Goal: Information Seeking & Learning: Find contact information

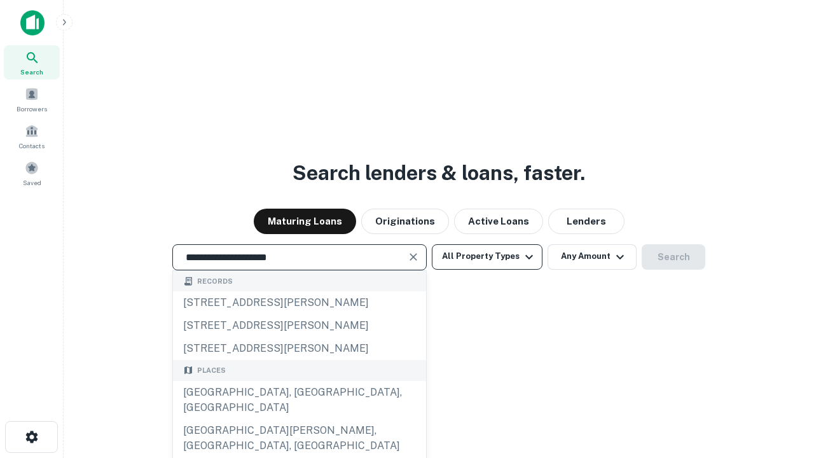
type input "**********"
click at [487, 256] on button "All Property Types" at bounding box center [487, 256] width 111 height 25
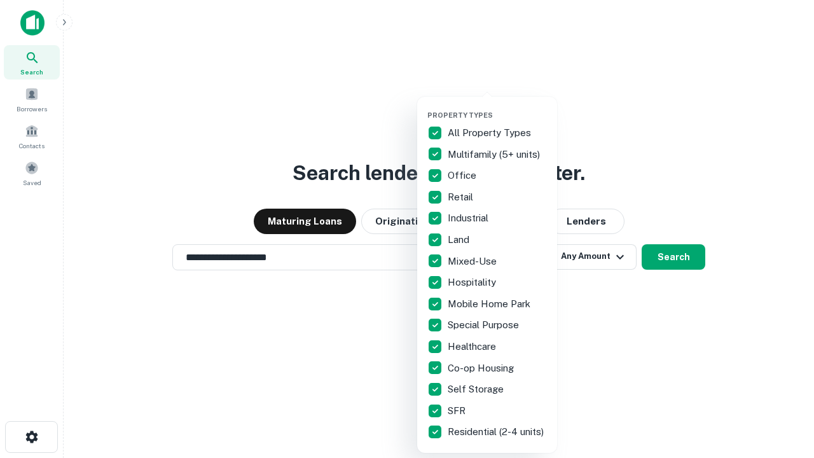
click at [497, 107] on button "button" at bounding box center [497, 107] width 140 height 1
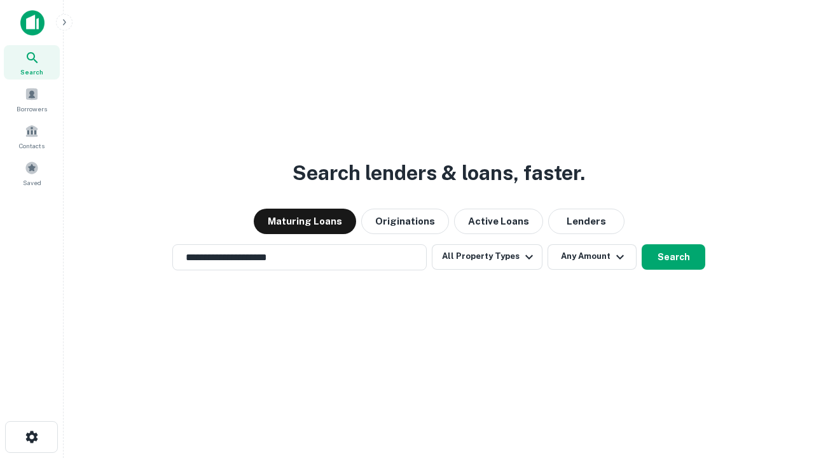
scroll to position [8, 153]
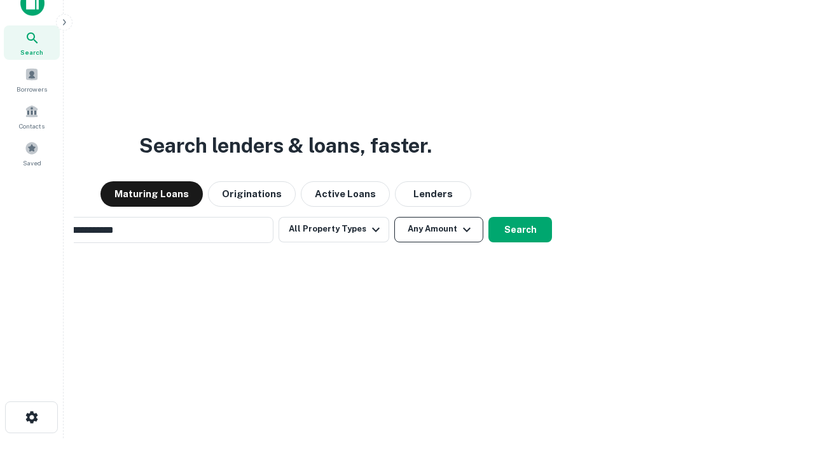
click at [394, 217] on button "Any Amount" at bounding box center [438, 229] width 89 height 25
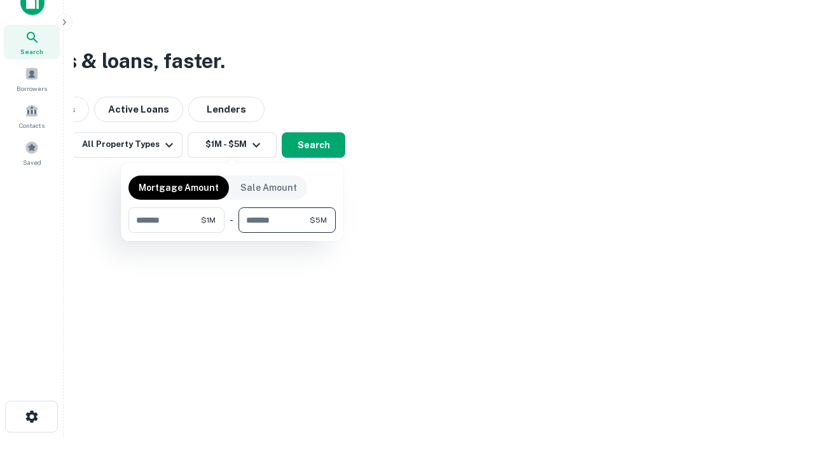
type input "*******"
click at [232, 233] on button "button" at bounding box center [231, 233] width 207 height 1
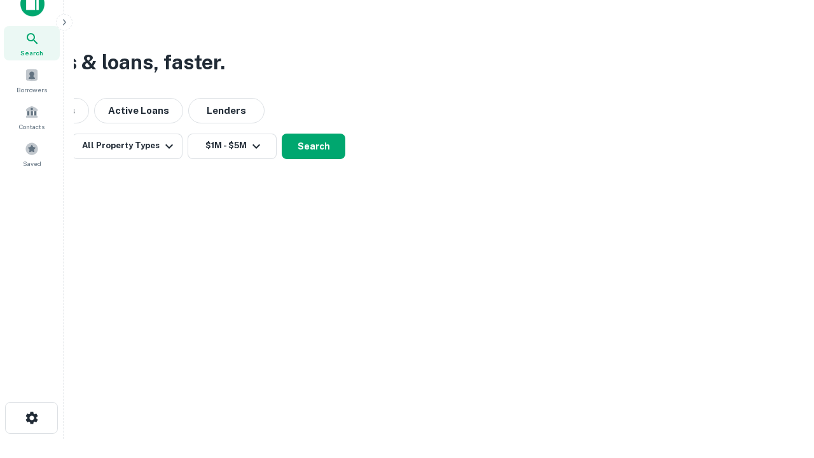
scroll to position [8, 235]
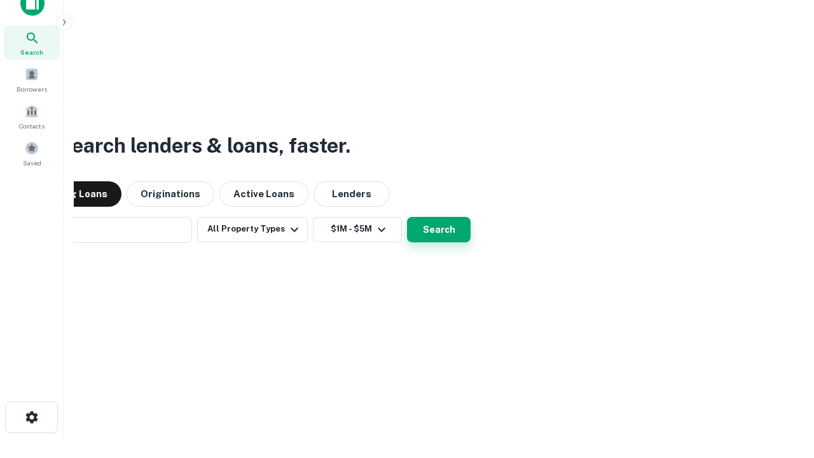
click at [407, 217] on button "Search" at bounding box center [439, 229] width 64 height 25
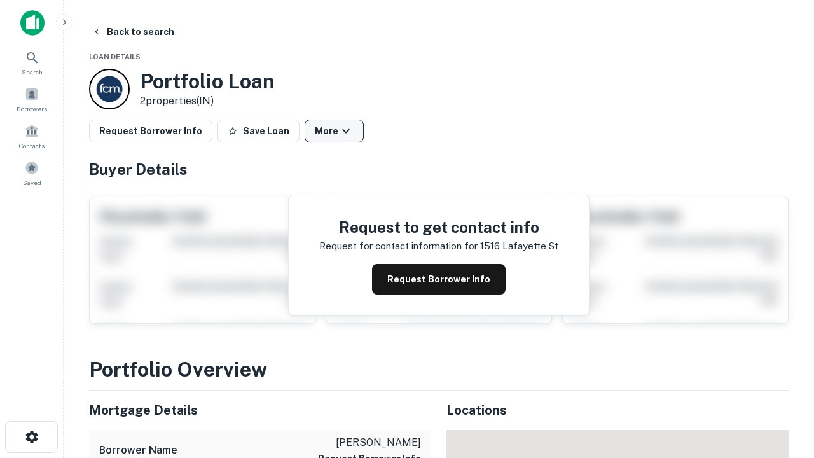
click at [334, 131] on button "More" at bounding box center [334, 131] width 59 height 23
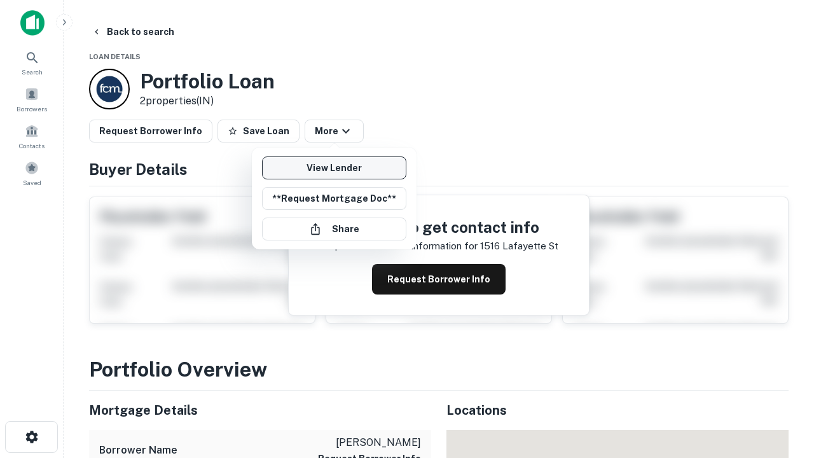
click at [334, 168] on link "View Lender" at bounding box center [334, 167] width 144 height 23
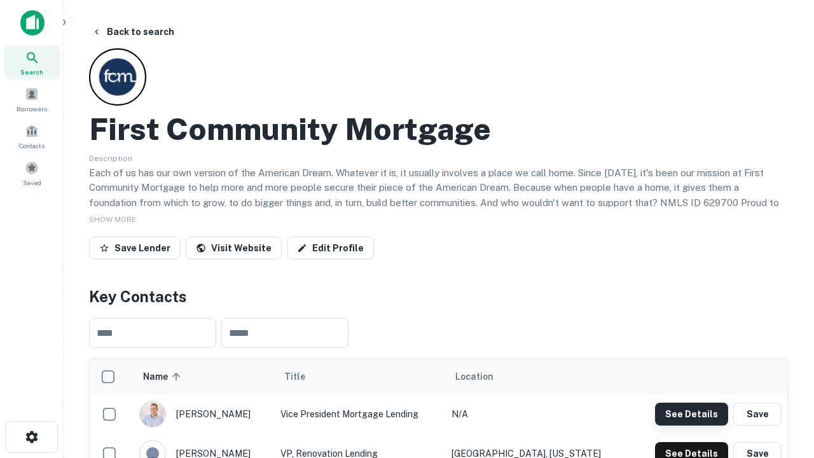
click at [691, 413] on button "See Details" at bounding box center [691, 414] width 73 height 23
click at [31, 437] on icon "button" at bounding box center [31, 436] width 15 height 15
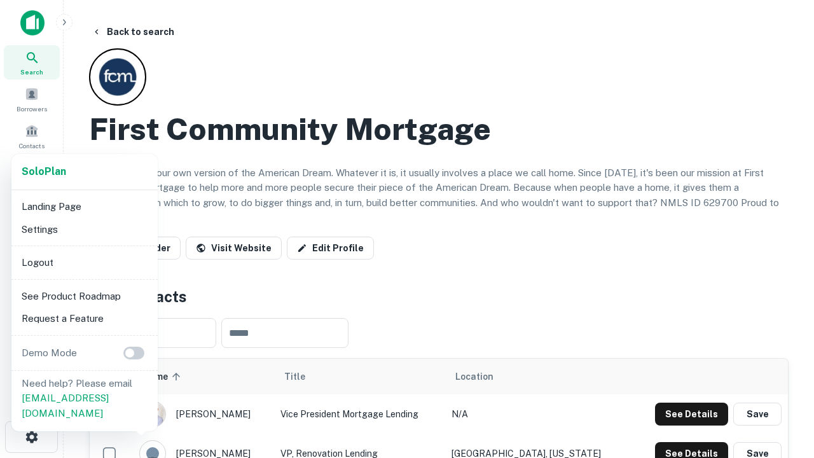
click at [84, 262] on li "Logout" at bounding box center [85, 262] width 136 height 23
